Goal: Task Accomplishment & Management: Use online tool/utility

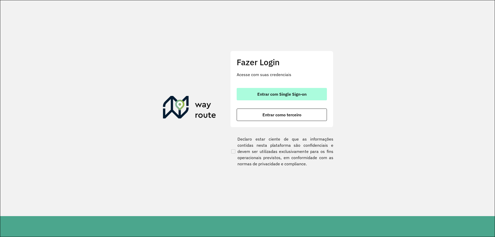
click at [296, 95] on span "Entrar com Single Sign-on" at bounding box center [281, 94] width 49 height 4
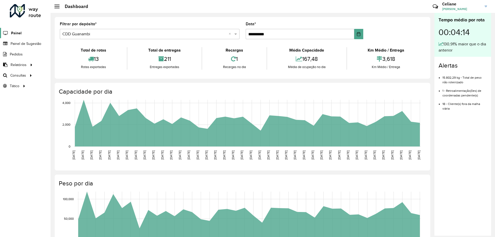
click at [18, 33] on span "Painel" at bounding box center [16, 32] width 11 height 5
click at [12, 34] on span "Painel" at bounding box center [16, 32] width 11 height 5
click at [226, 56] on div "1" at bounding box center [234, 58] width 62 height 11
click at [233, 57] on div "1" at bounding box center [234, 58] width 62 height 11
click at [232, 59] on icon at bounding box center [233, 59] width 5 height 6
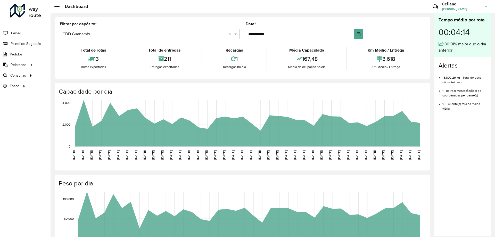
click at [95, 59] on div "13" at bounding box center [93, 58] width 64 height 11
click at [89, 60] on icon at bounding box center [91, 59] width 6 height 6
click at [23, 34] on li "Painel" at bounding box center [25, 33] width 51 height 11
click at [13, 34] on span "Painel" at bounding box center [16, 32] width 11 height 5
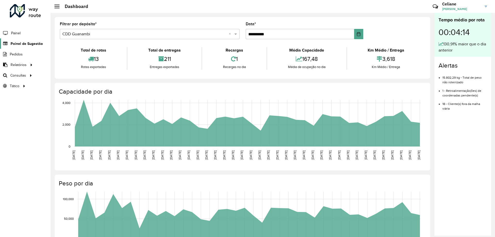
click at [20, 40] on link "Painel de Sugestão" at bounding box center [21, 43] width 43 height 10
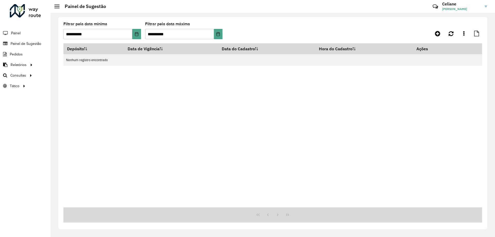
click at [21, 31] on li "Painel" at bounding box center [25, 33] width 51 height 11
click at [18, 35] on span "Painel" at bounding box center [16, 32] width 11 height 5
click at [26, 29] on li "Painel" at bounding box center [25, 33] width 51 height 11
click at [26, 35] on li "Painel" at bounding box center [25, 33] width 51 height 11
click at [13, 32] on span "Painel" at bounding box center [16, 32] width 11 height 5
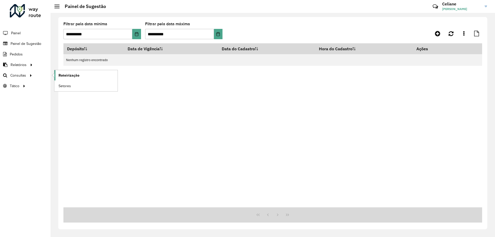
click at [79, 79] on link "Roteirização" at bounding box center [85, 75] width 63 height 10
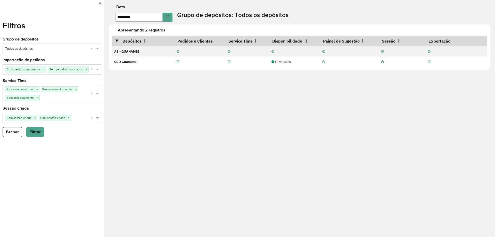
click at [100, 2] on icon at bounding box center [100, 3] width 3 height 5
click at [18, 131] on button "Fechar" at bounding box center [13, 132] width 20 height 10
click at [35, 131] on button "Filtrar" at bounding box center [35, 132] width 18 height 10
click at [12, 136] on button "Fechar" at bounding box center [13, 132] width 20 height 10
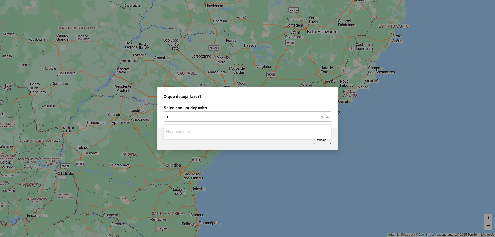
type input "**"
click at [326, 118] on span at bounding box center [328, 116] width 6 height 6
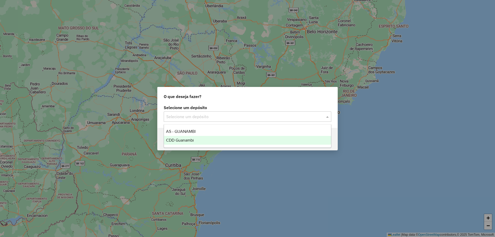
click at [231, 140] on div "CDD Guanambi" at bounding box center [247, 140] width 167 height 9
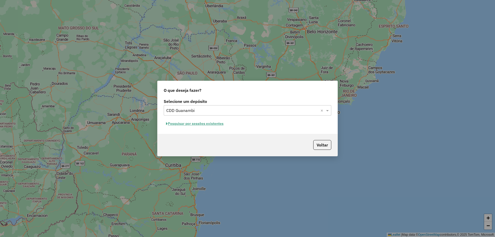
click at [209, 122] on button "Pesquisar por sessões existentes" at bounding box center [195, 124] width 62 height 8
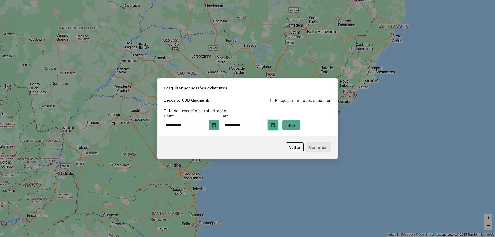
click at [275, 125] on icon "Choose Date" at bounding box center [273, 125] width 4 height 4
click at [255, 138] on div "Voltar Confirmar" at bounding box center [247, 147] width 180 height 22
click at [300, 124] on button "Filtrar" at bounding box center [291, 125] width 18 height 10
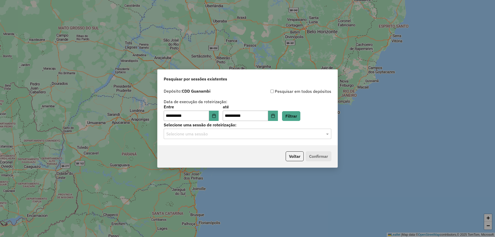
click at [237, 135] on input "text" at bounding box center [242, 134] width 152 height 6
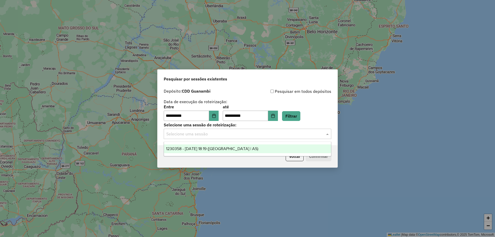
click at [242, 147] on div "1230358 - [DATE] 18:19 ([GEOGRAPHIC_DATA] | AS)" at bounding box center [247, 148] width 167 height 9
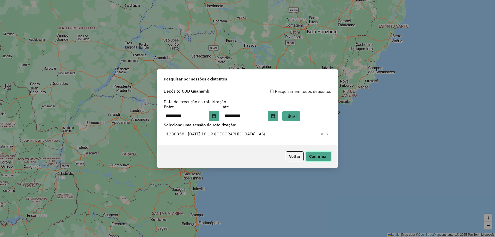
click at [313, 159] on button "Confirmar" at bounding box center [319, 156] width 26 height 10
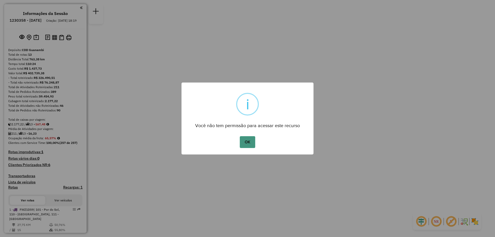
click at [255, 144] on button "OK" at bounding box center [247, 142] width 15 height 12
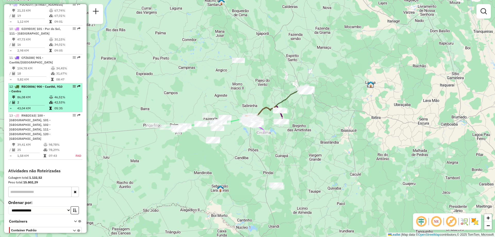
scroll to position [499, 0]
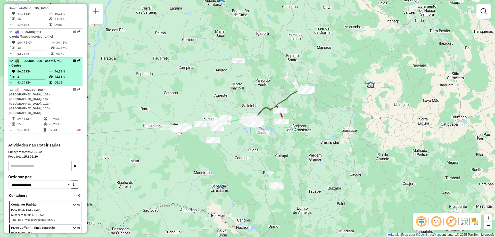
click at [65, 59] on div "12 - REC0006 | 900 - Caetité, 910 - Centro" at bounding box center [45, 62] width 72 height 9
select select "**********"
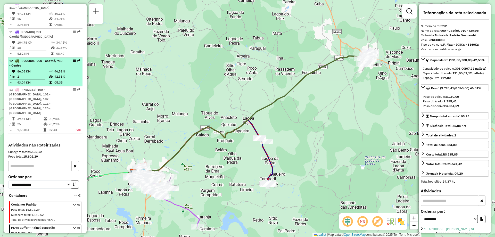
click at [36, 69] on td "86,08 KM" at bounding box center [33, 71] width 32 height 5
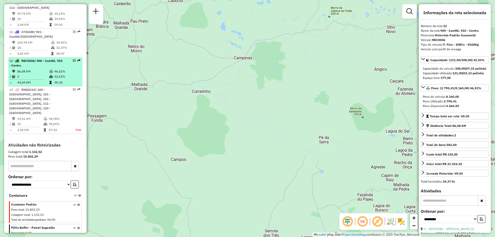
click at [47, 62] on div "12 - REC0006 | 900 - Caetité, 910 - Centro" at bounding box center [36, 62] width 55 height 9
